Goal: Register for event/course

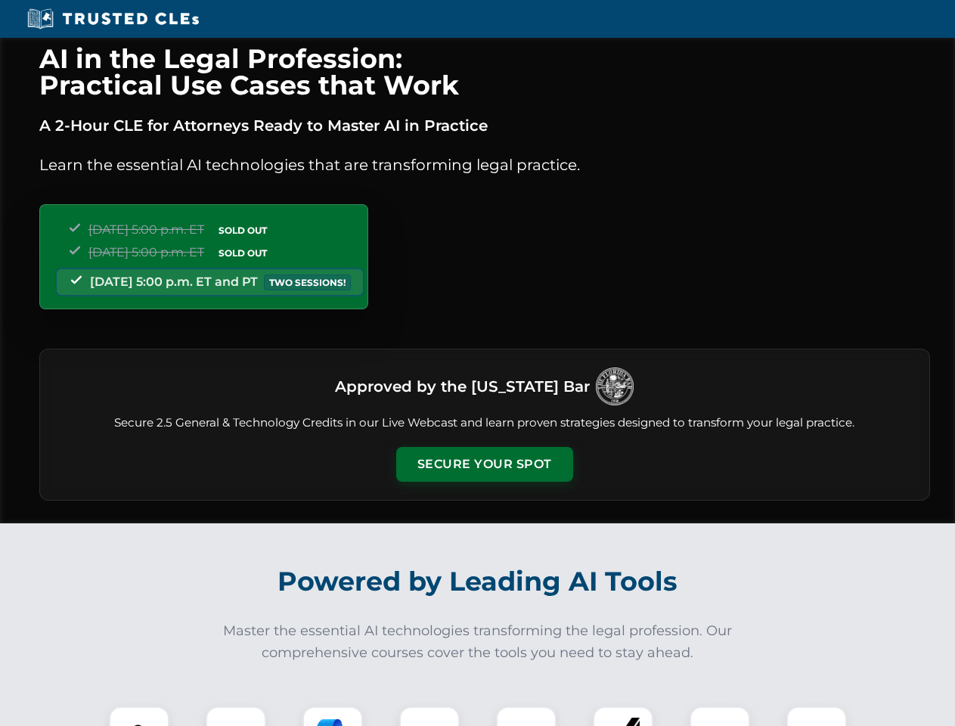
click at [484, 464] on button "Secure Your Spot" at bounding box center [484, 464] width 177 height 35
click at [139, 716] on img at bounding box center [139, 736] width 44 height 44
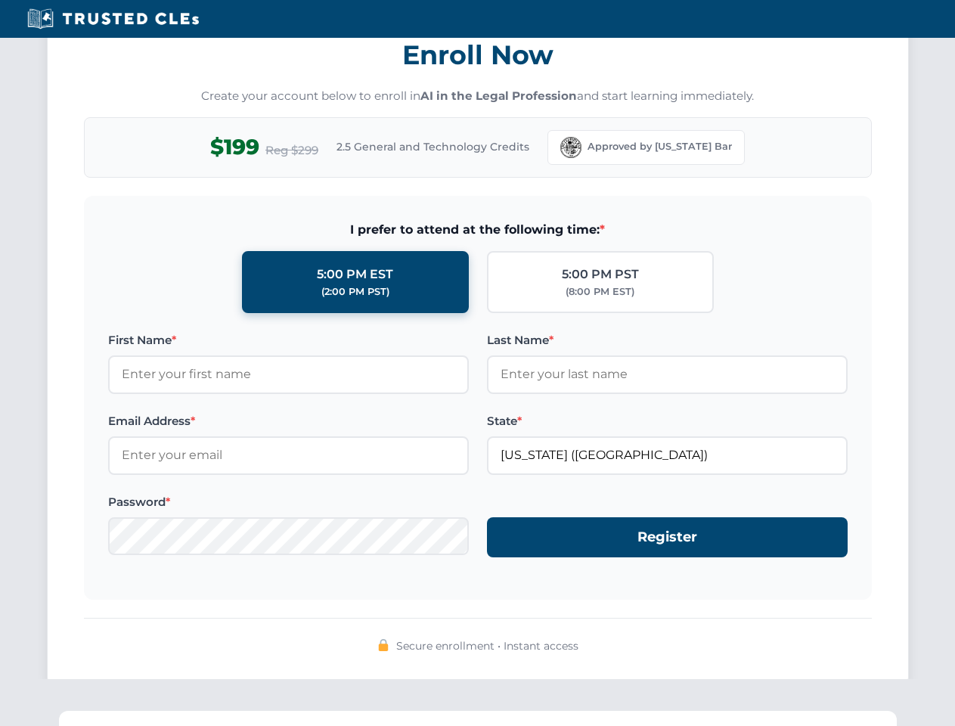
scroll to position [1484, 0]
